Goal: Transaction & Acquisition: Obtain resource

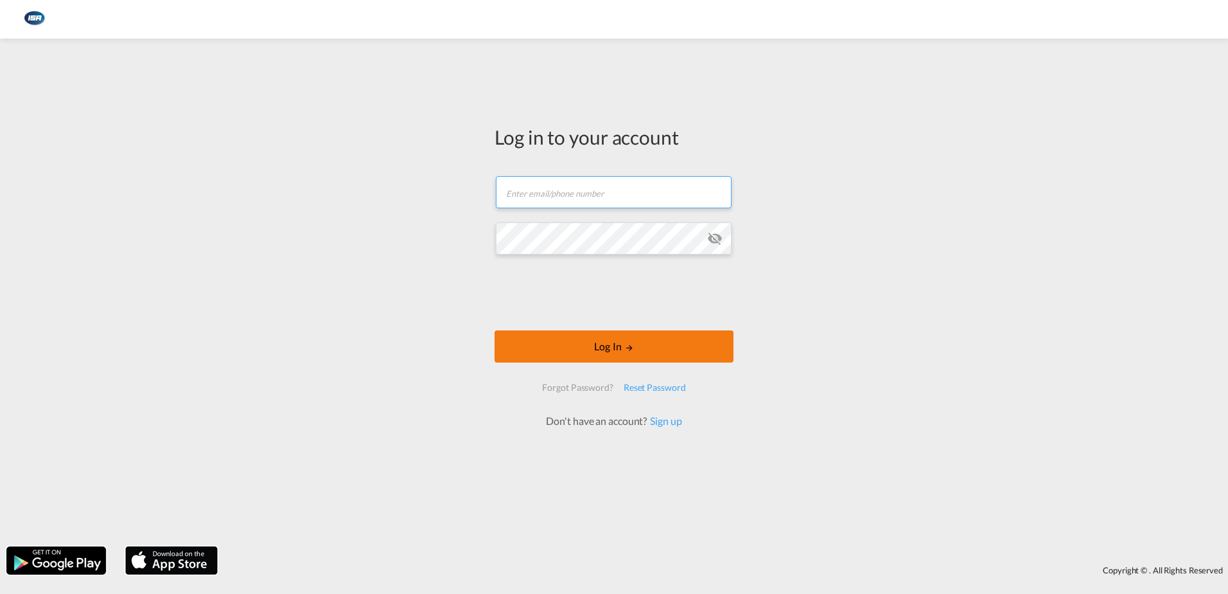
type input "[EMAIL_ADDRESS][DOMAIN_NAME]"
click at [601, 339] on button "Log In" at bounding box center [614, 346] width 239 height 32
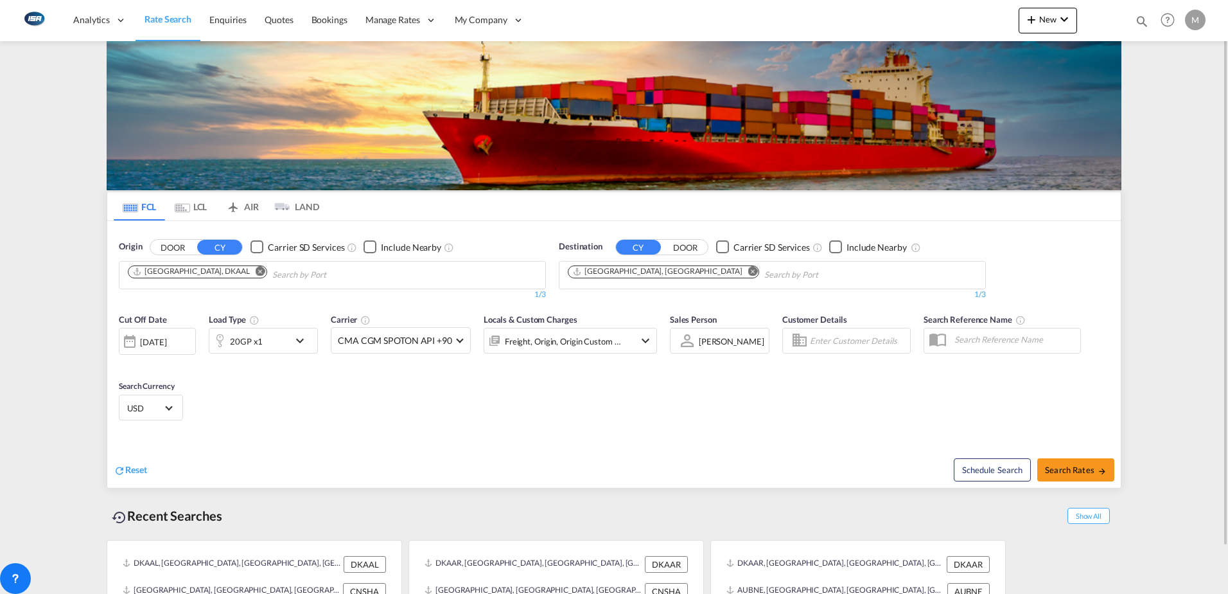
click at [256, 269] on md-icon "Remove" at bounding box center [261, 271] width 10 height 10
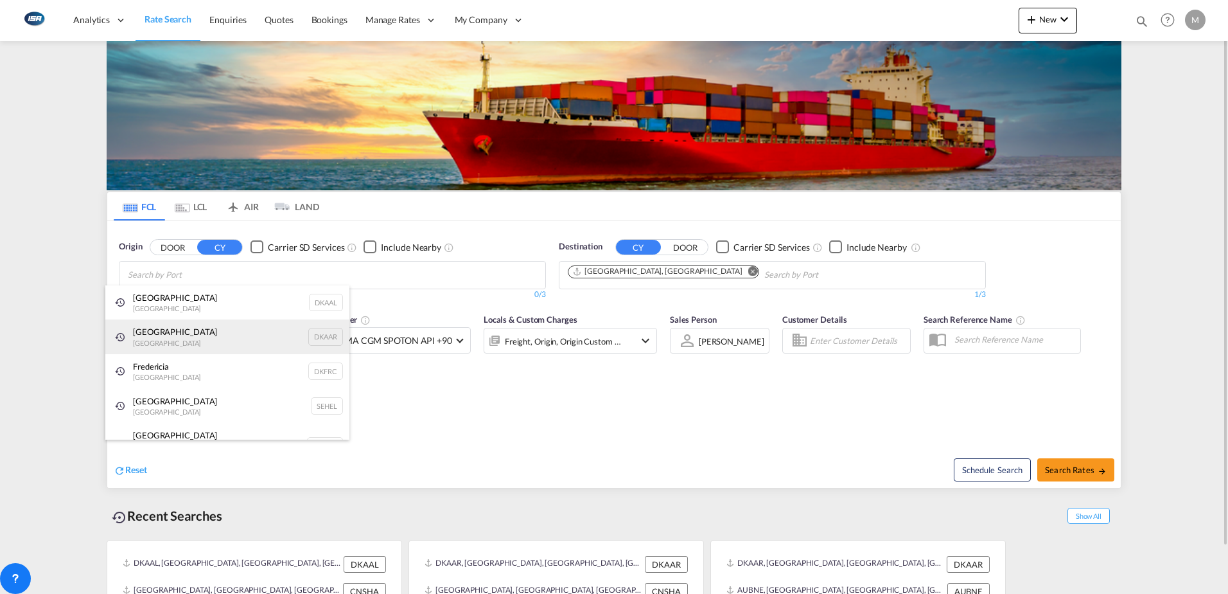
click at [166, 341] on div "Aarhus [GEOGRAPHIC_DATA] DKAAR" at bounding box center [227, 336] width 244 height 35
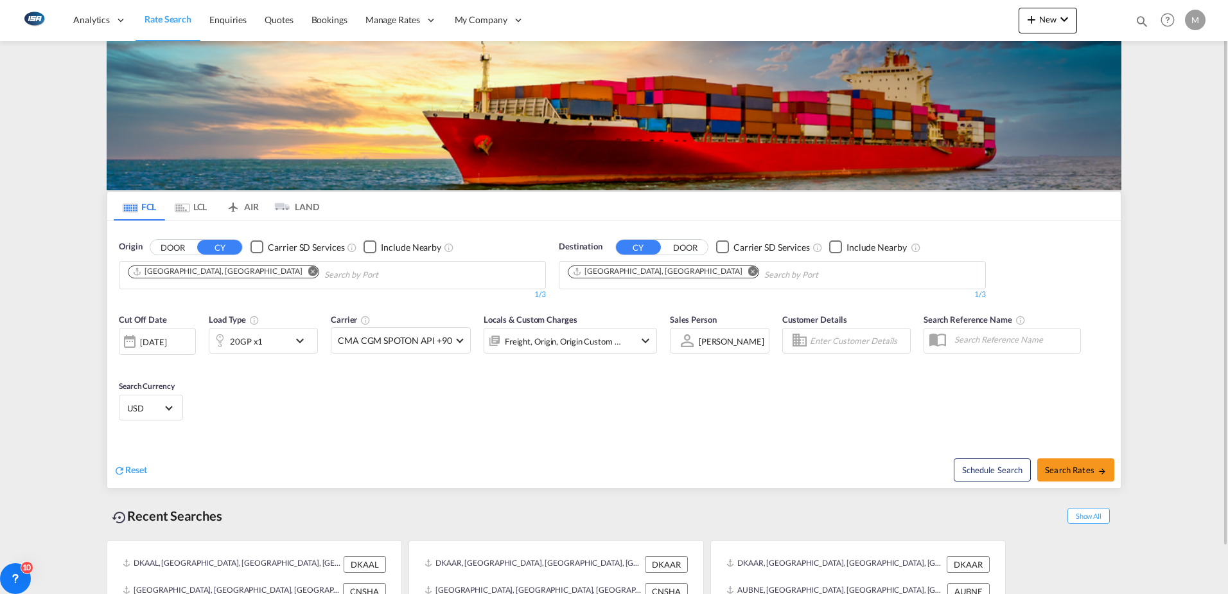
click at [748, 270] on md-icon "Remove" at bounding box center [753, 271] width 10 height 10
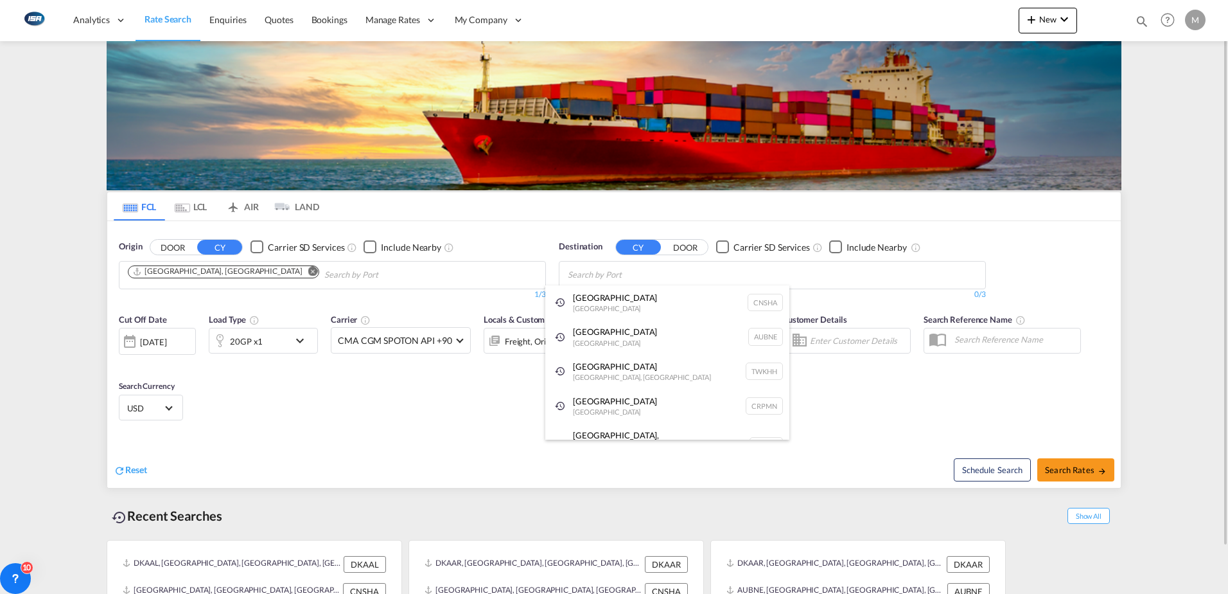
type input "i"
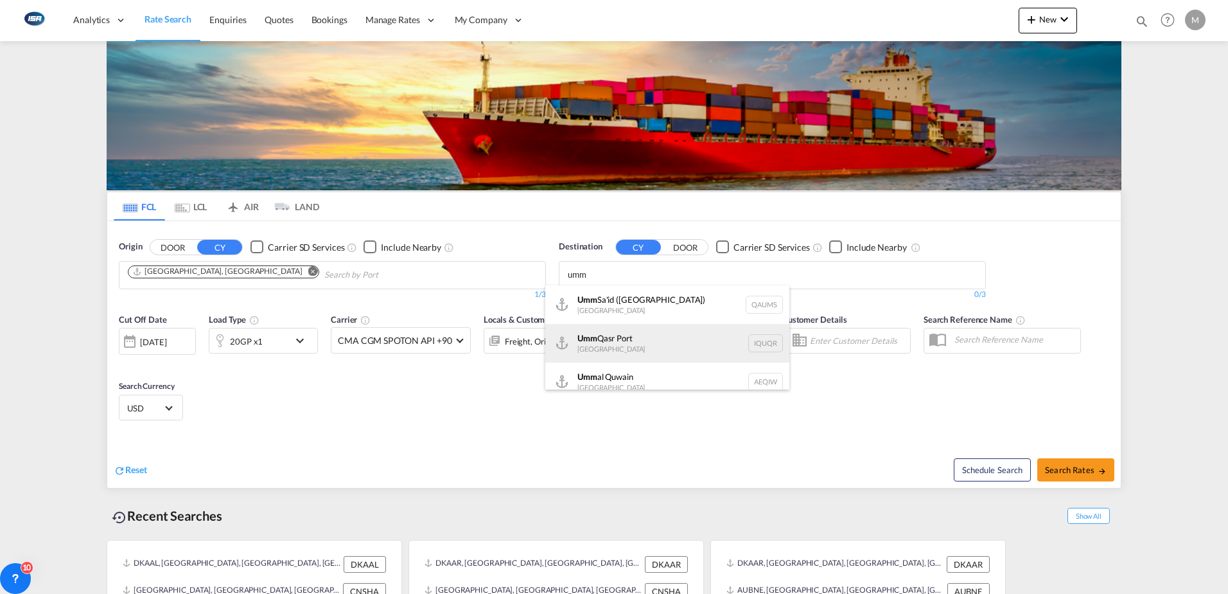
type input "umm"
click at [638, 339] on div "Umm Qasr [GEOGRAPHIC_DATA] [GEOGRAPHIC_DATA]" at bounding box center [667, 343] width 244 height 39
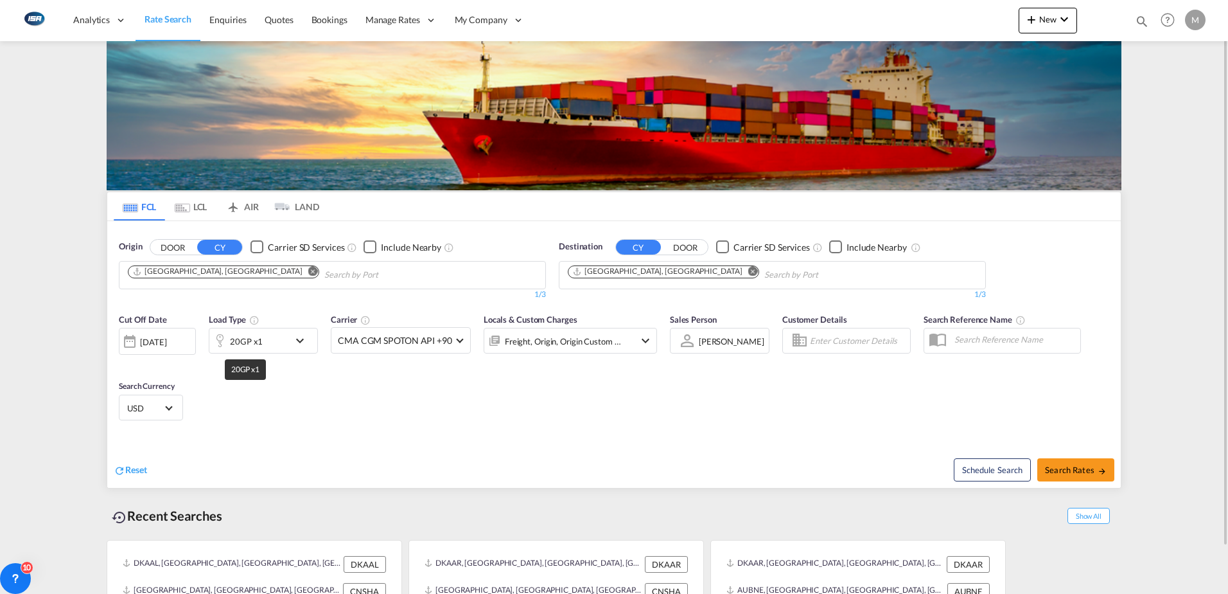
click at [251, 342] on div "20GP x1" at bounding box center [246, 341] width 33 height 18
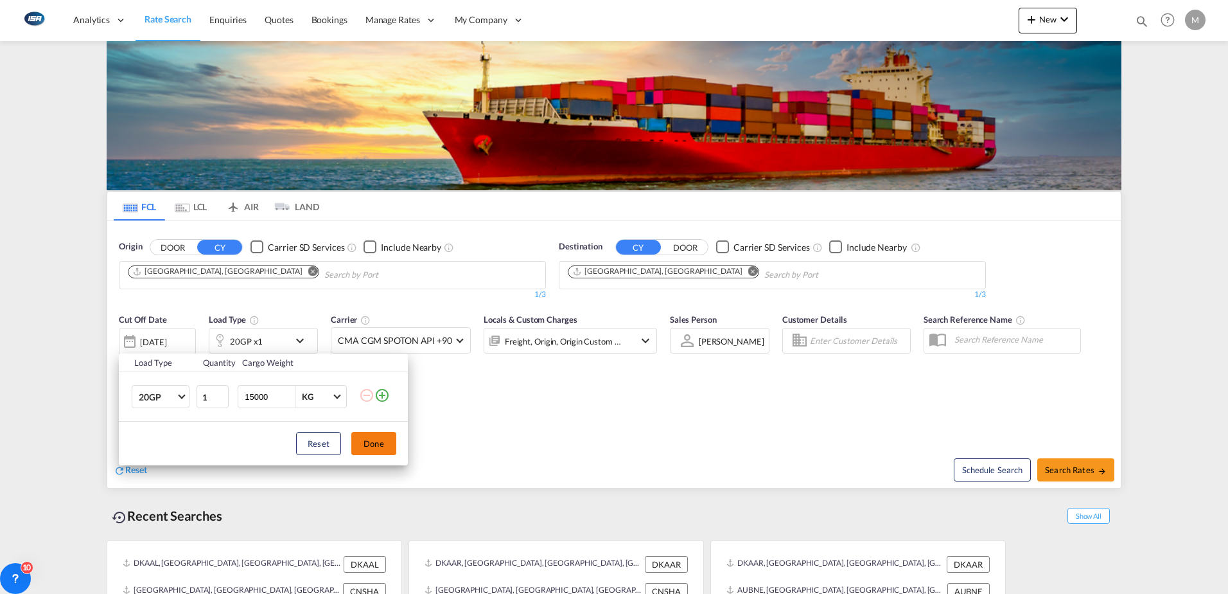
click at [380, 444] on button "Done" at bounding box center [373, 443] width 45 height 23
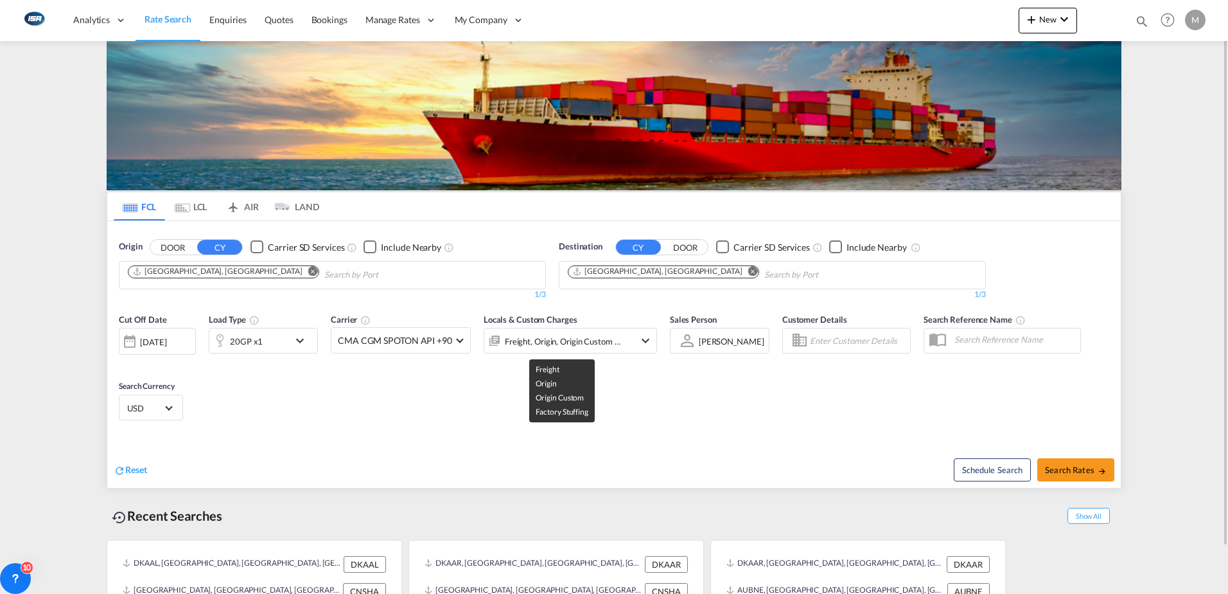
click at [556, 339] on div "Freight, Origin, Origin Custom +1" at bounding box center [563, 341] width 117 height 18
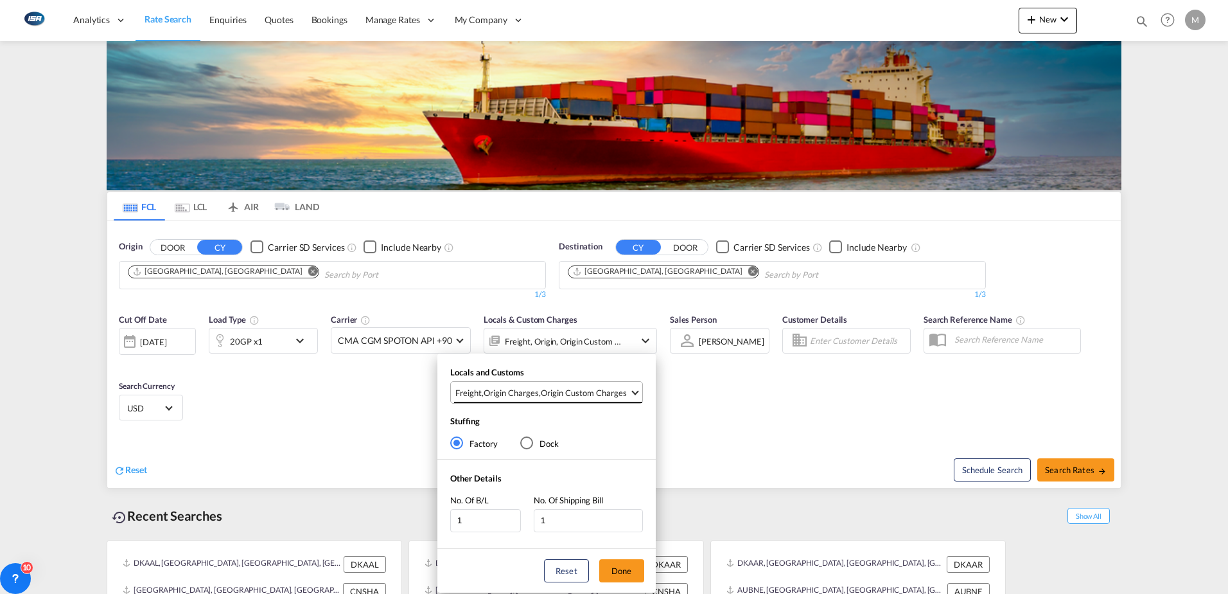
click at [531, 393] on div "Origin Charges" at bounding box center [511, 393] width 55 height 12
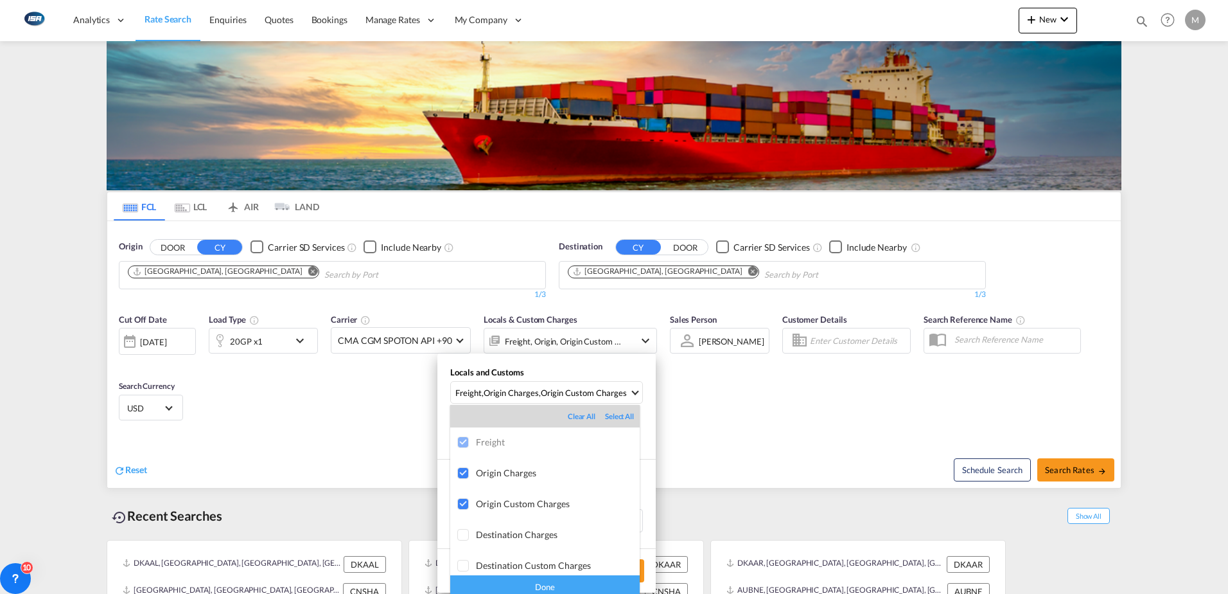
click at [787, 399] on md-backdrop at bounding box center [614, 297] width 1228 height 594
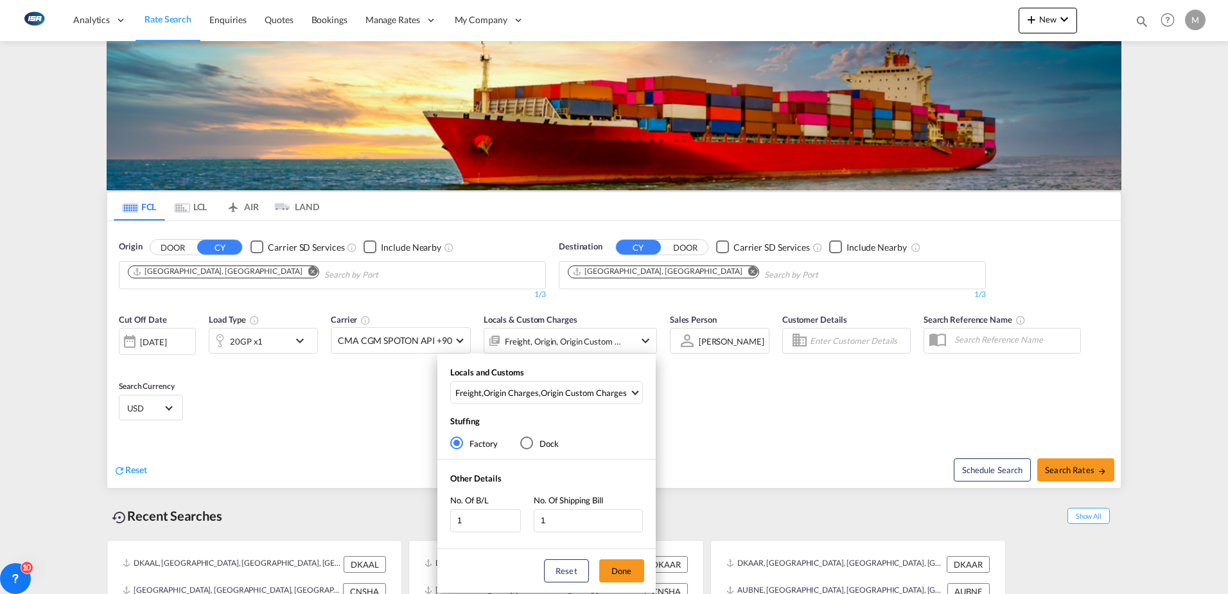
click at [1084, 463] on div "Locals and Customs Freight , Origin Charges , Origin Custom Charges Stuffing Fa…" at bounding box center [614, 297] width 1228 height 594
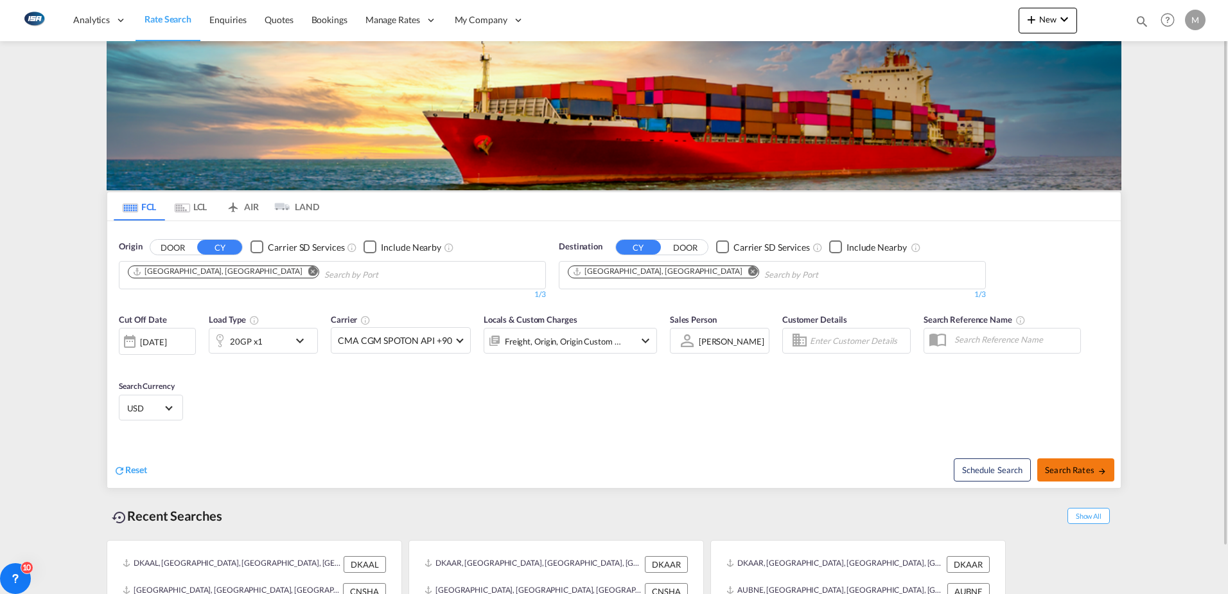
click at [1082, 466] on span "Search Rates" at bounding box center [1076, 469] width 62 height 10
type input "DKAAR to IQUQR / [DATE]"
